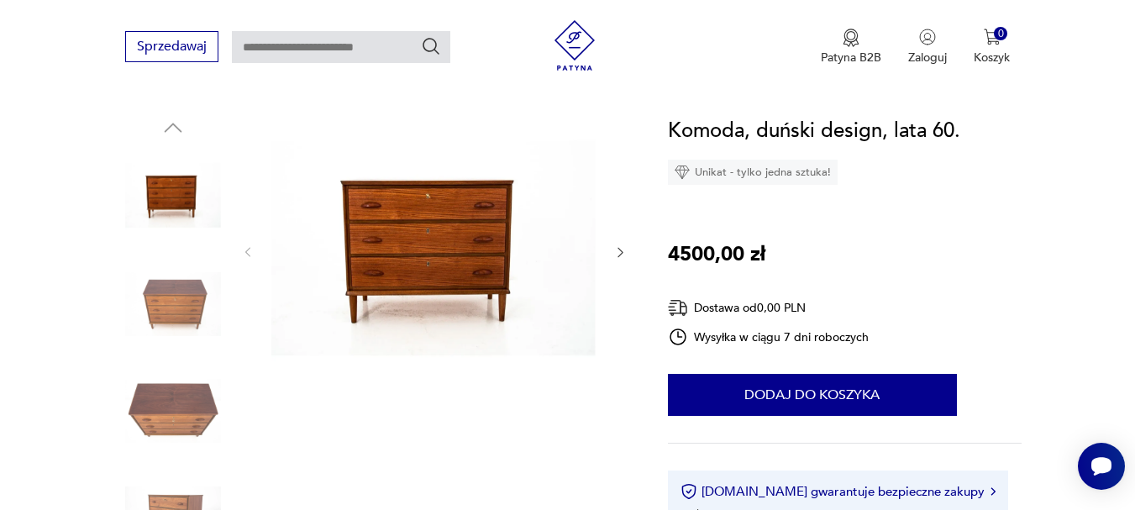
scroll to position [155, 0]
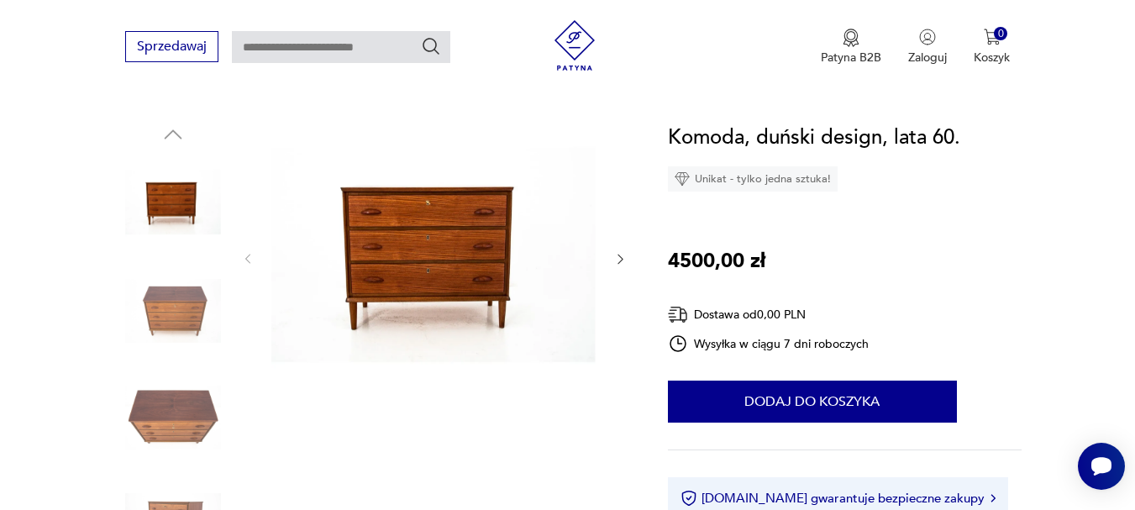
click at [386, 282] on img at bounding box center [433, 258] width 324 height 272
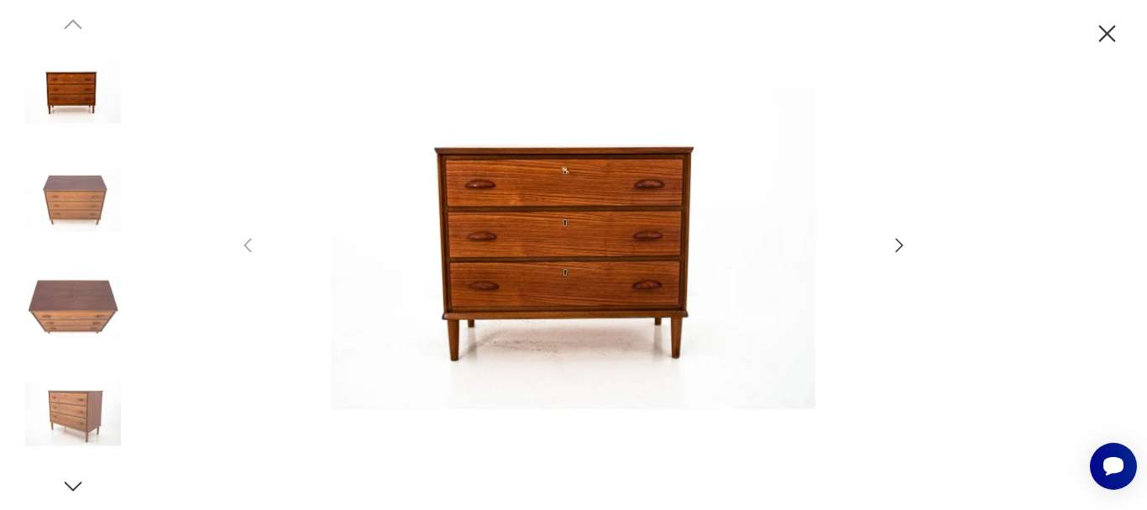
click at [896, 243] on icon "button" at bounding box center [900, 245] width 20 height 20
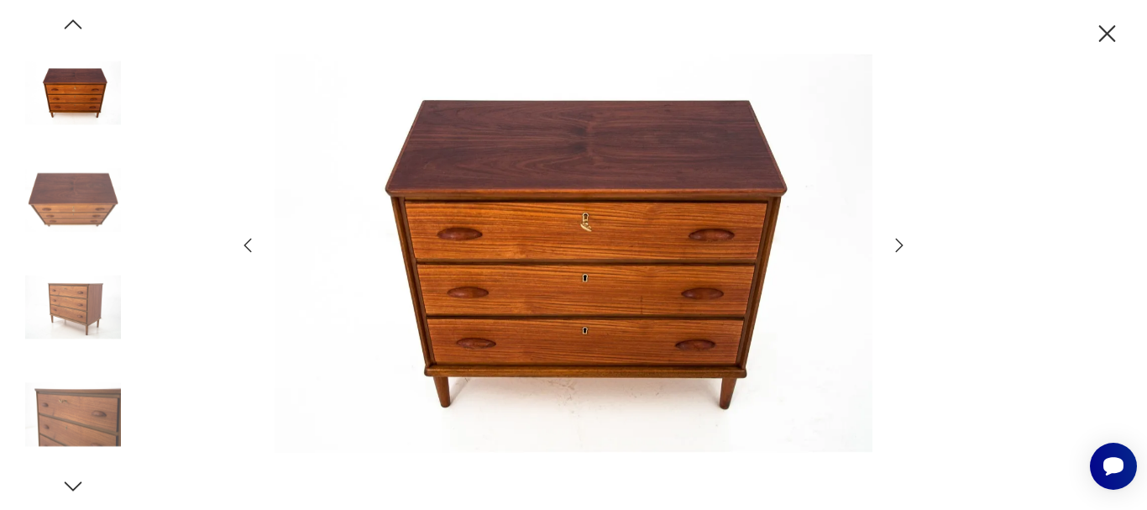
click at [896, 243] on icon "button" at bounding box center [900, 245] width 20 height 20
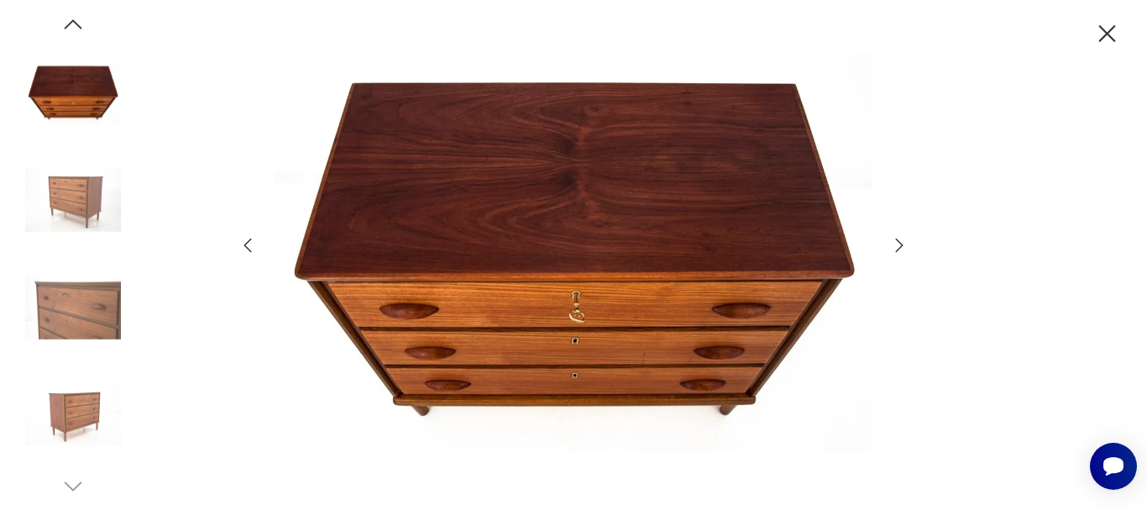
click at [896, 243] on icon "button" at bounding box center [900, 245] width 20 height 20
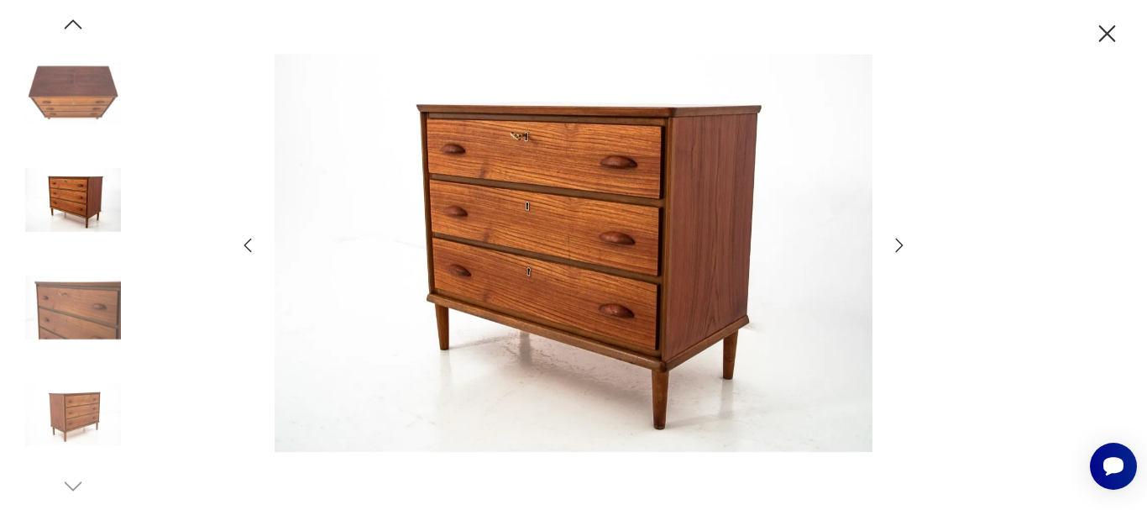
click at [896, 243] on icon "button" at bounding box center [900, 245] width 20 height 20
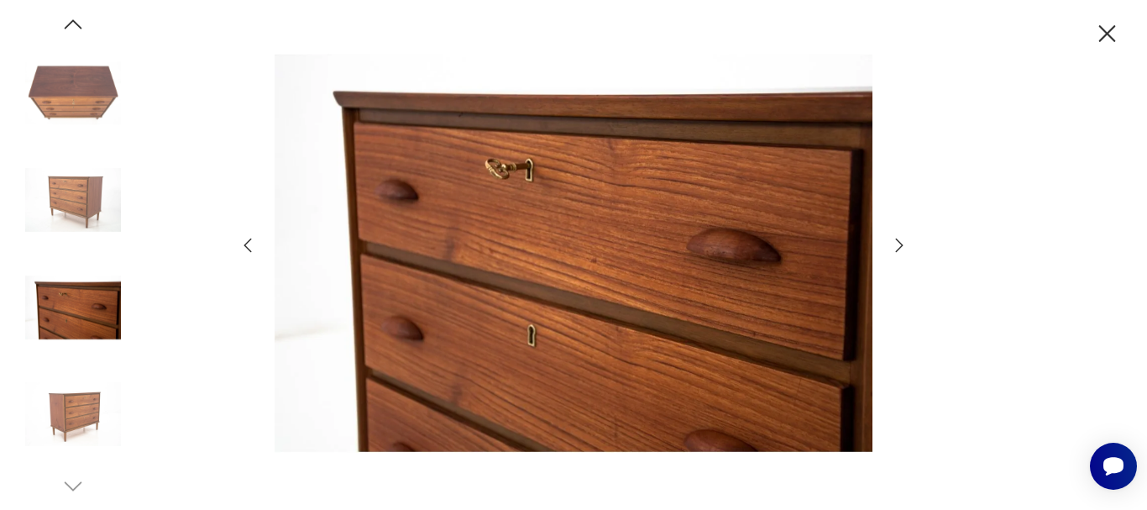
click at [896, 243] on icon "button" at bounding box center [900, 245] width 20 height 20
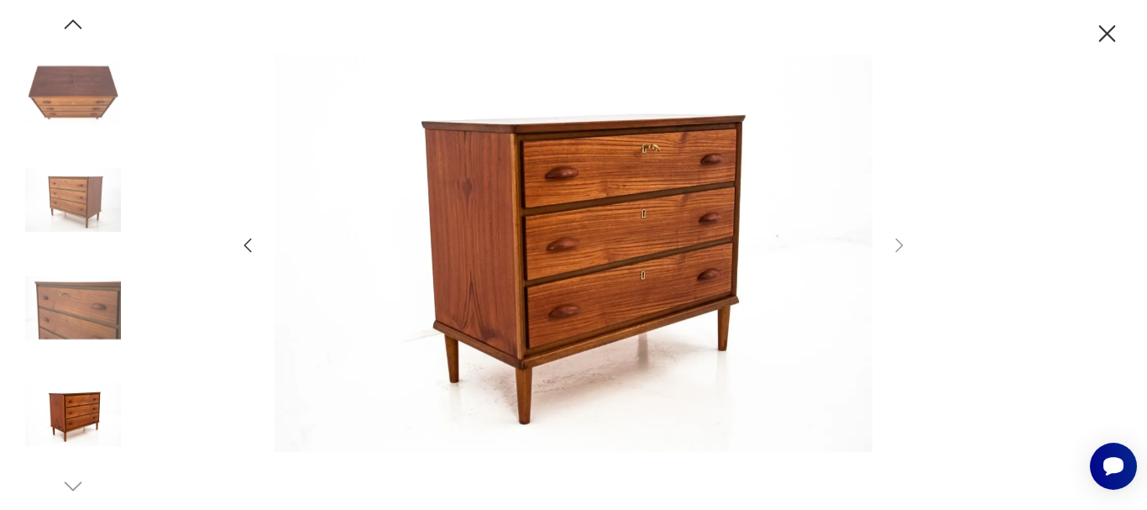
click at [1117, 29] on icon "button" at bounding box center [1107, 33] width 29 height 29
